Goal: Task Accomplishment & Management: Manage account settings

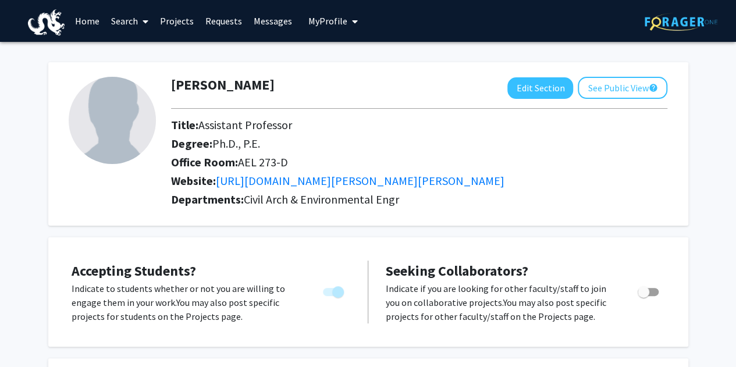
click at [222, 24] on link "Requests" at bounding box center [224, 21] width 48 height 41
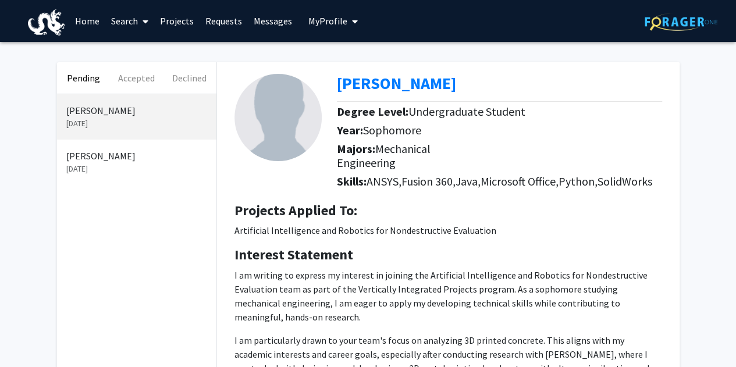
click at [101, 177] on div "[PERSON_NAME] [DATE]" at bounding box center [136, 162] width 159 height 45
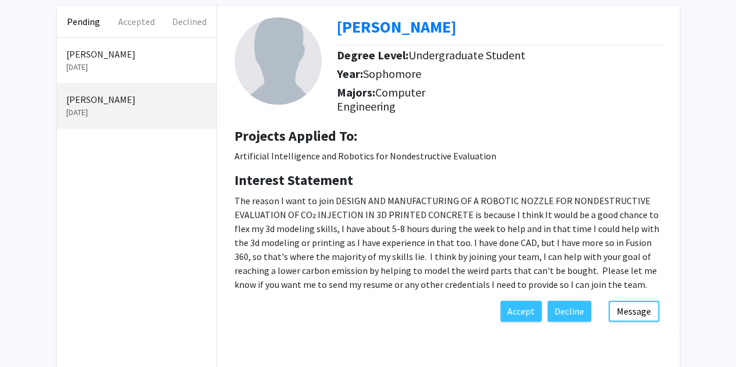
scroll to position [57, 0]
click at [515, 314] on button "Accept" at bounding box center [520, 310] width 41 height 21
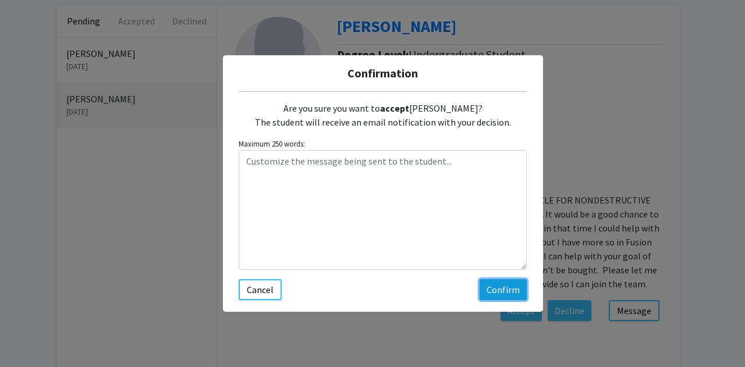
click at [503, 288] on button "Confirm" at bounding box center [502, 289] width 47 height 21
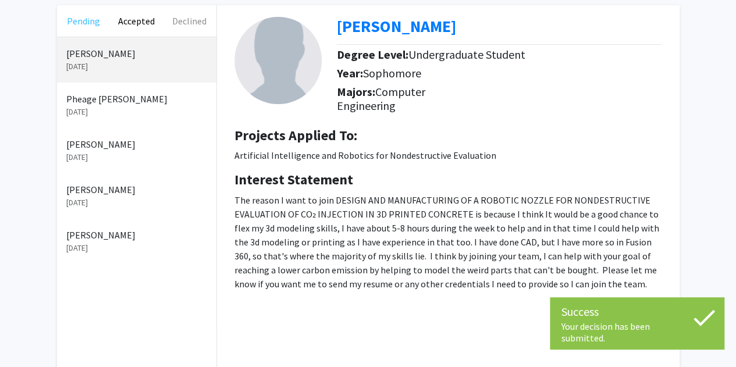
click at [90, 24] on button "Pending" at bounding box center [83, 20] width 53 height 31
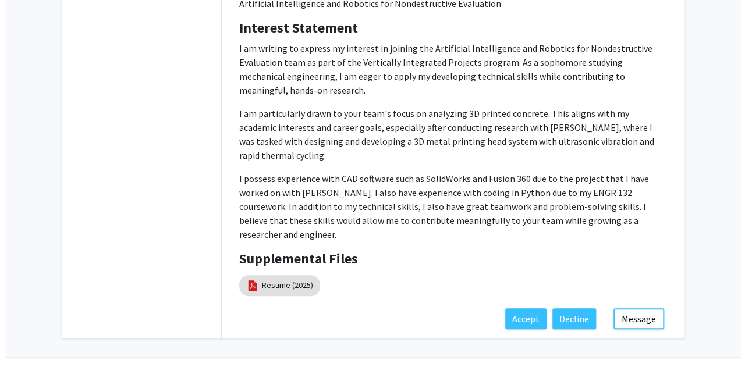
scroll to position [230, 0]
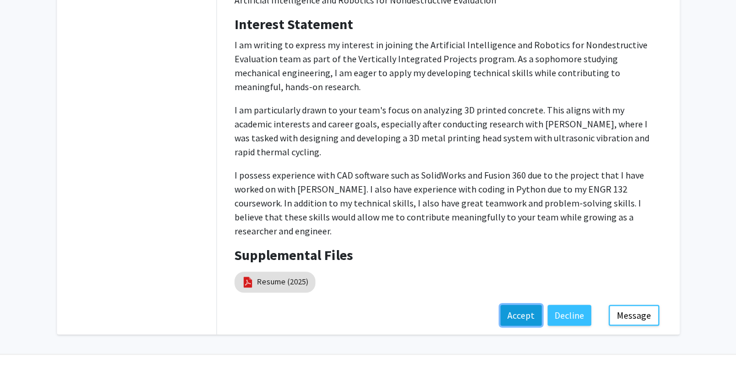
click at [523, 305] on button "Accept" at bounding box center [520, 315] width 41 height 21
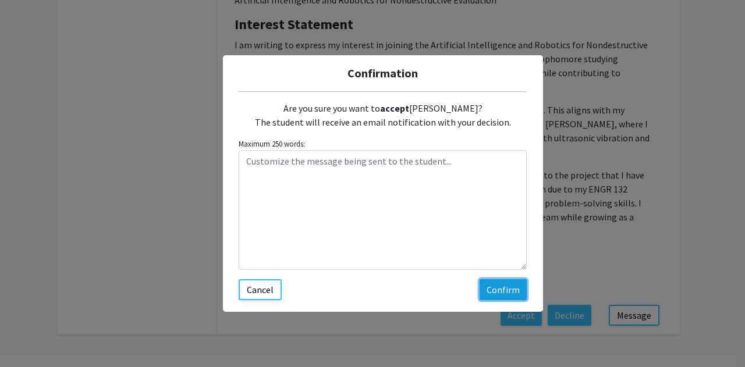
click at [497, 293] on button "Confirm" at bounding box center [502, 289] width 47 height 21
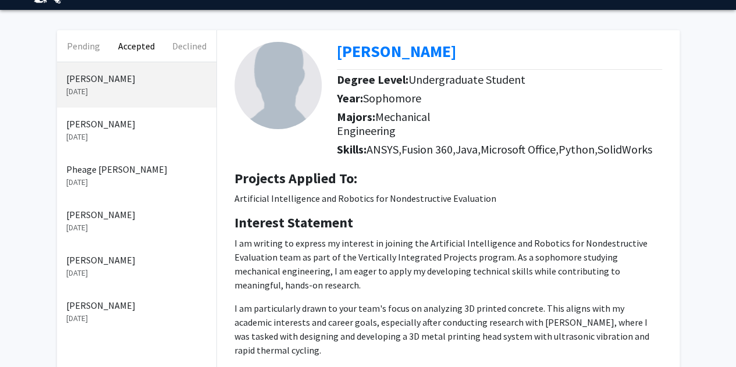
scroll to position [0, 0]
